Goal: Information Seeking & Learning: Learn about a topic

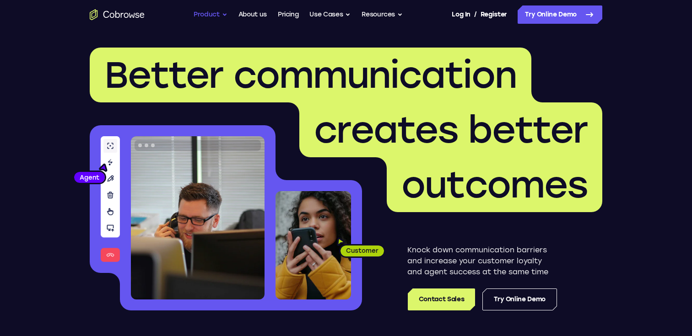
click at [217, 13] on button "Product" at bounding box center [211, 14] width 34 height 18
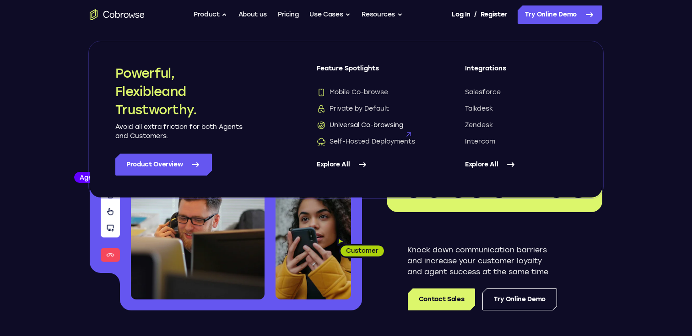
click at [366, 125] on span "Universal Co-browsing" at bounding box center [360, 125] width 86 height 9
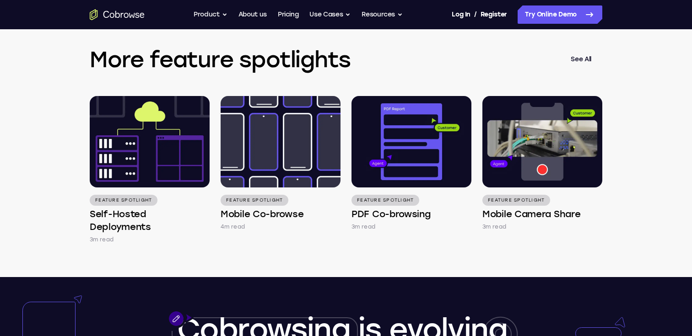
scroll to position [1285, 0]
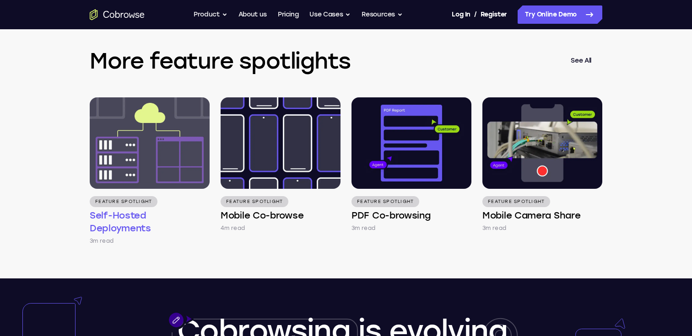
click at [142, 144] on img at bounding box center [150, 143] width 120 height 92
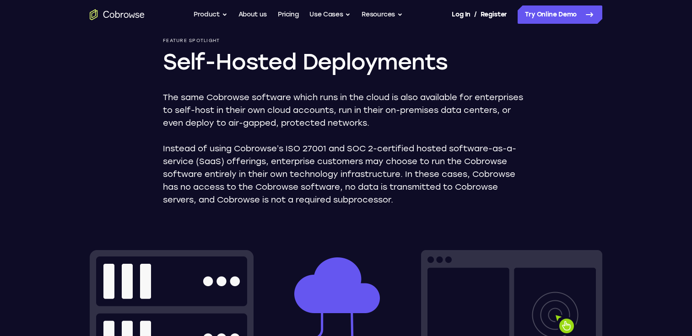
scroll to position [79, 0]
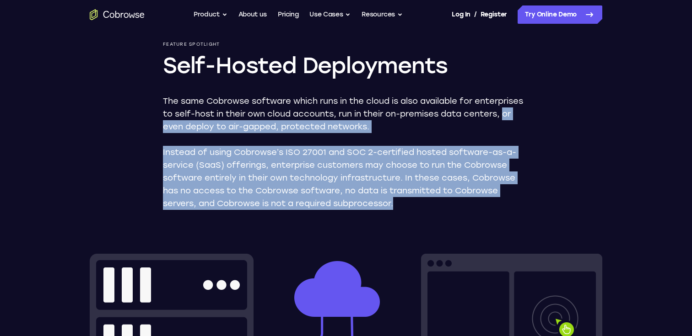
drag, startPoint x: 506, startPoint y: 115, endPoint x: 442, endPoint y: 205, distance: 110.2
click at [443, 204] on div "The same Cobrowse software which runs in the cloud is also available for enterp…" at bounding box center [346, 152] width 366 height 115
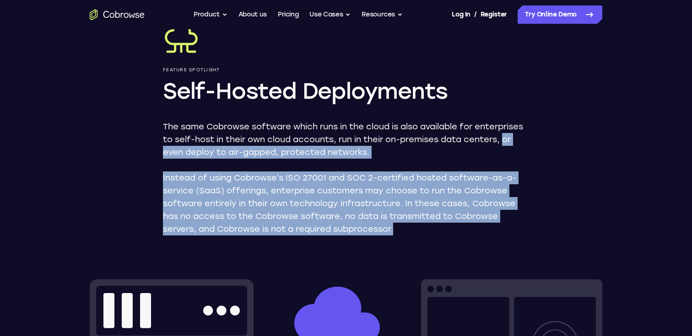
scroll to position [0, 0]
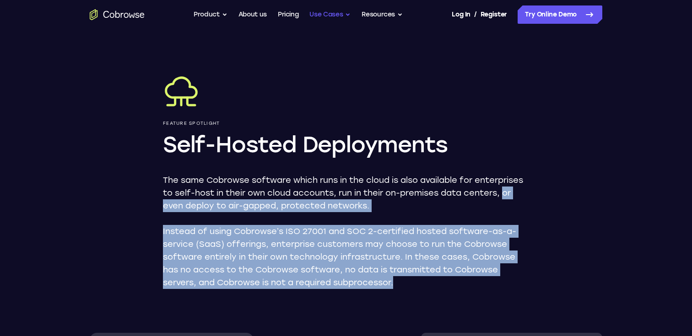
click at [337, 16] on button "Use Cases" at bounding box center [329, 14] width 41 height 18
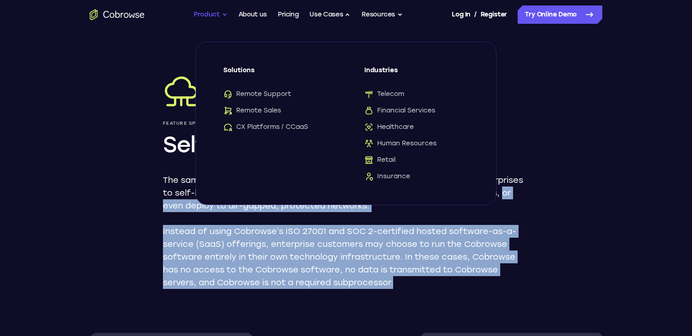
click at [219, 16] on button "Product" at bounding box center [211, 14] width 34 height 18
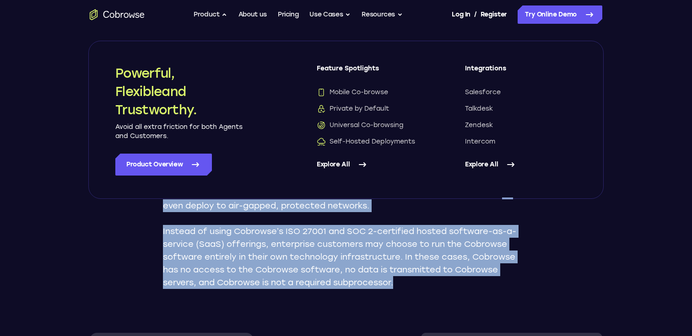
click at [344, 171] on link "Explore All" at bounding box center [373, 165] width 112 height 22
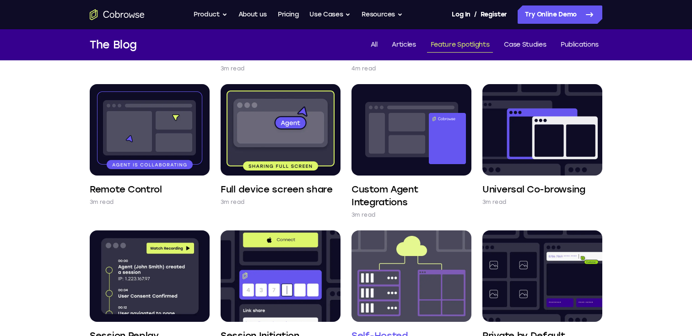
scroll to position [157, 0]
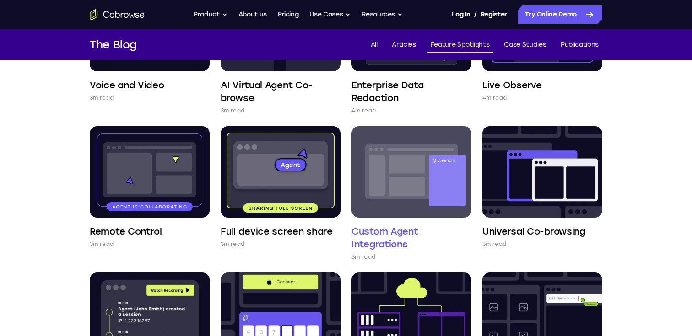
click at [390, 176] on img at bounding box center [411, 172] width 120 height 92
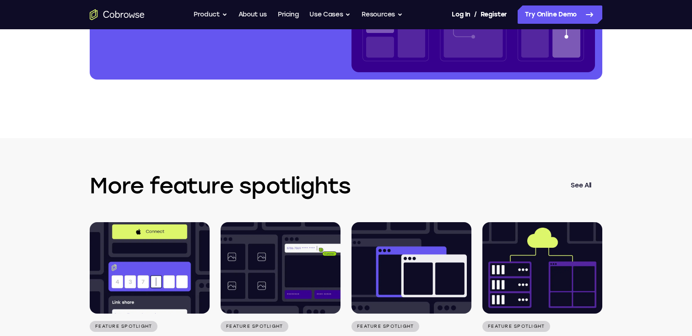
scroll to position [1375, 0]
